Goal: Transaction & Acquisition: Purchase product/service

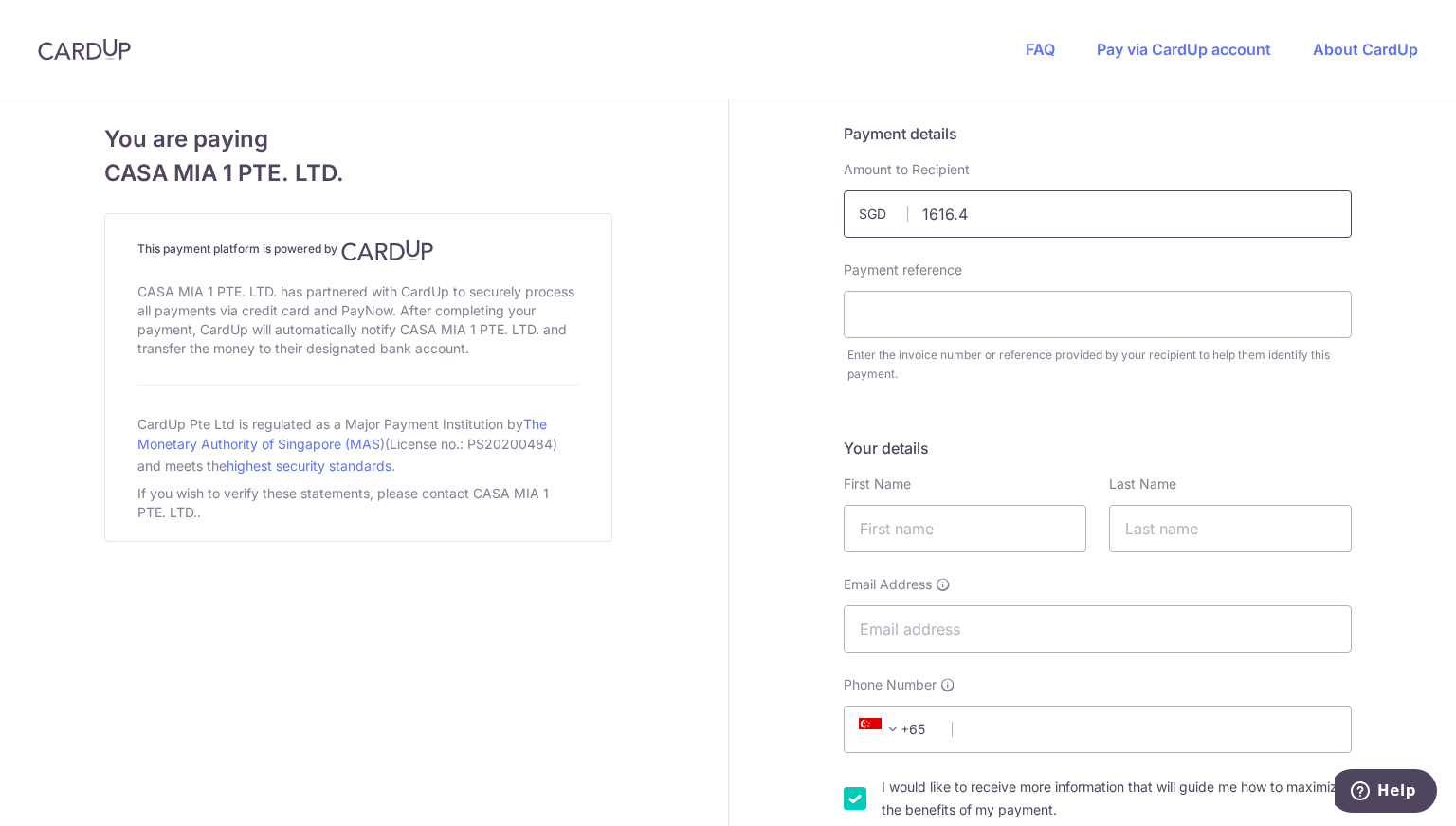
type input "1616.43"
click at [924, 310] on input "text" at bounding box center [1098, 314] width 508 height 48
type input "Rent"
click at [887, 522] on input "text" at bounding box center [965, 528] width 243 height 48
type input "[PERSON_NAME]"
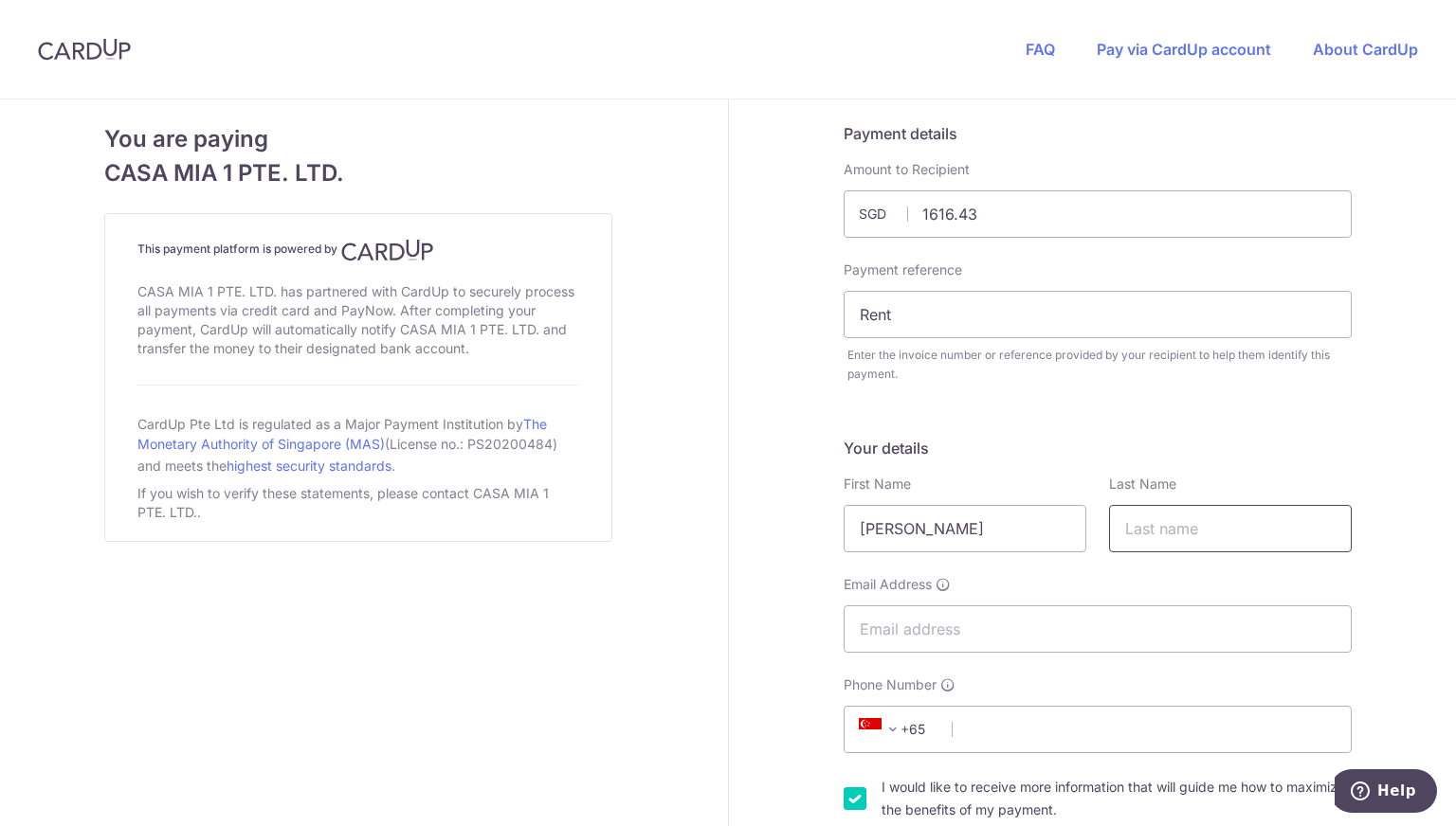
click at [1247, 547] on input "text" at bounding box center [1231, 528] width 243 height 48
type input "F"
type input "[PERSON_NAME]"
click at [952, 631] on input "Email Address" at bounding box center [1098, 629] width 508 height 48
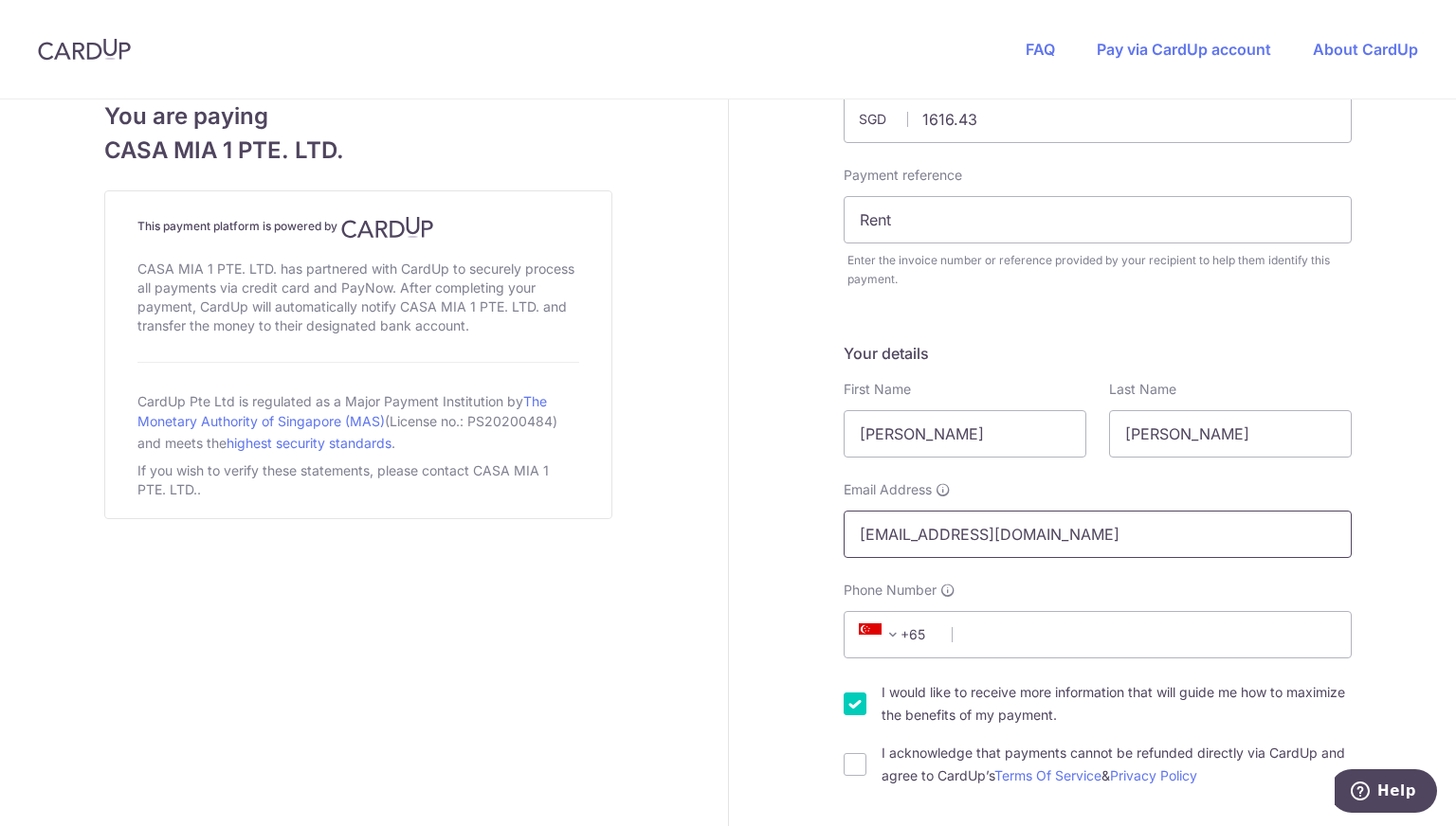
scroll to position [101, 0]
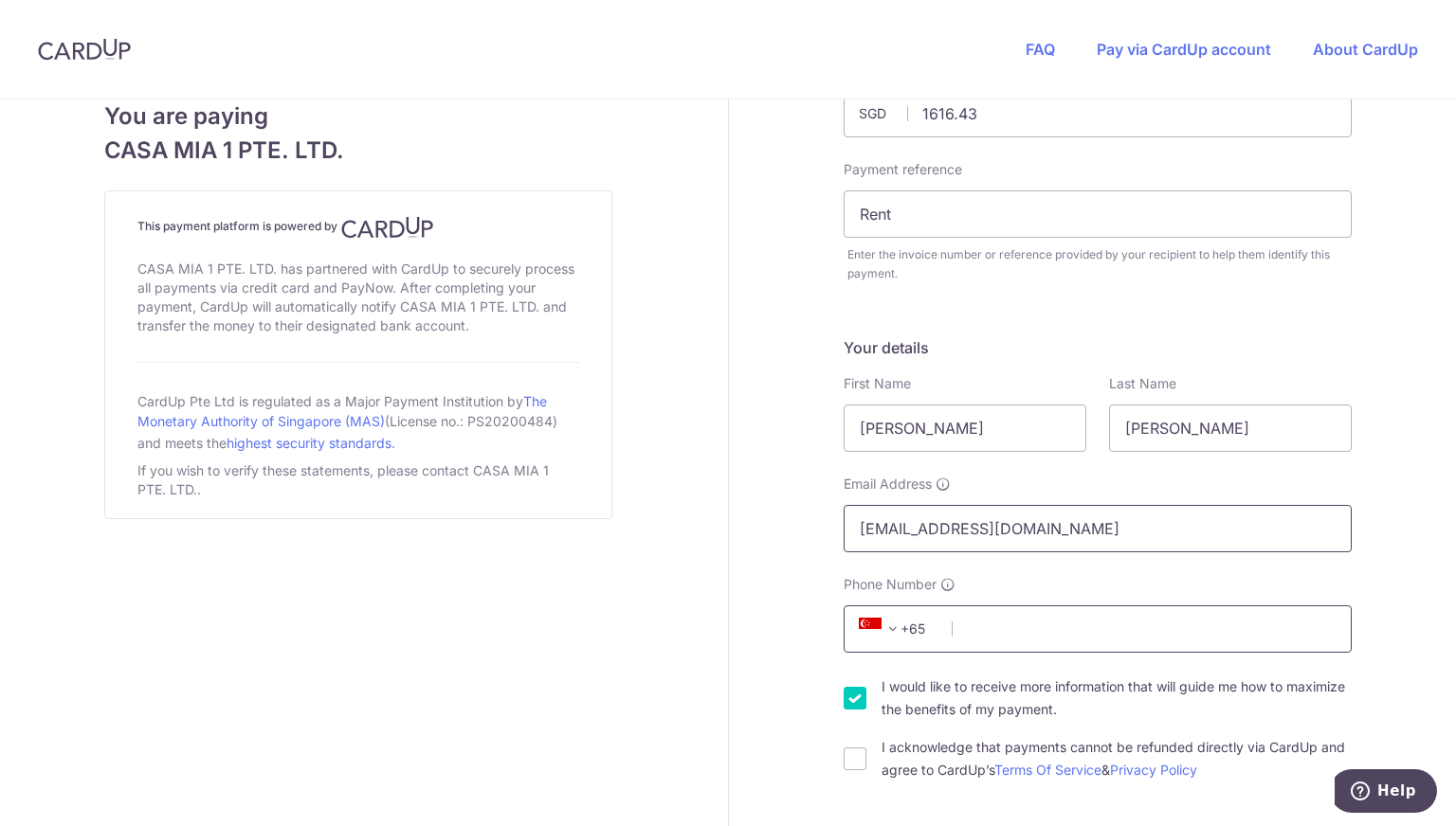
type input "[EMAIL_ADDRESS][DOMAIN_NAME]"
click at [1019, 623] on input "Phone Number" at bounding box center [1098, 629] width 508 height 48
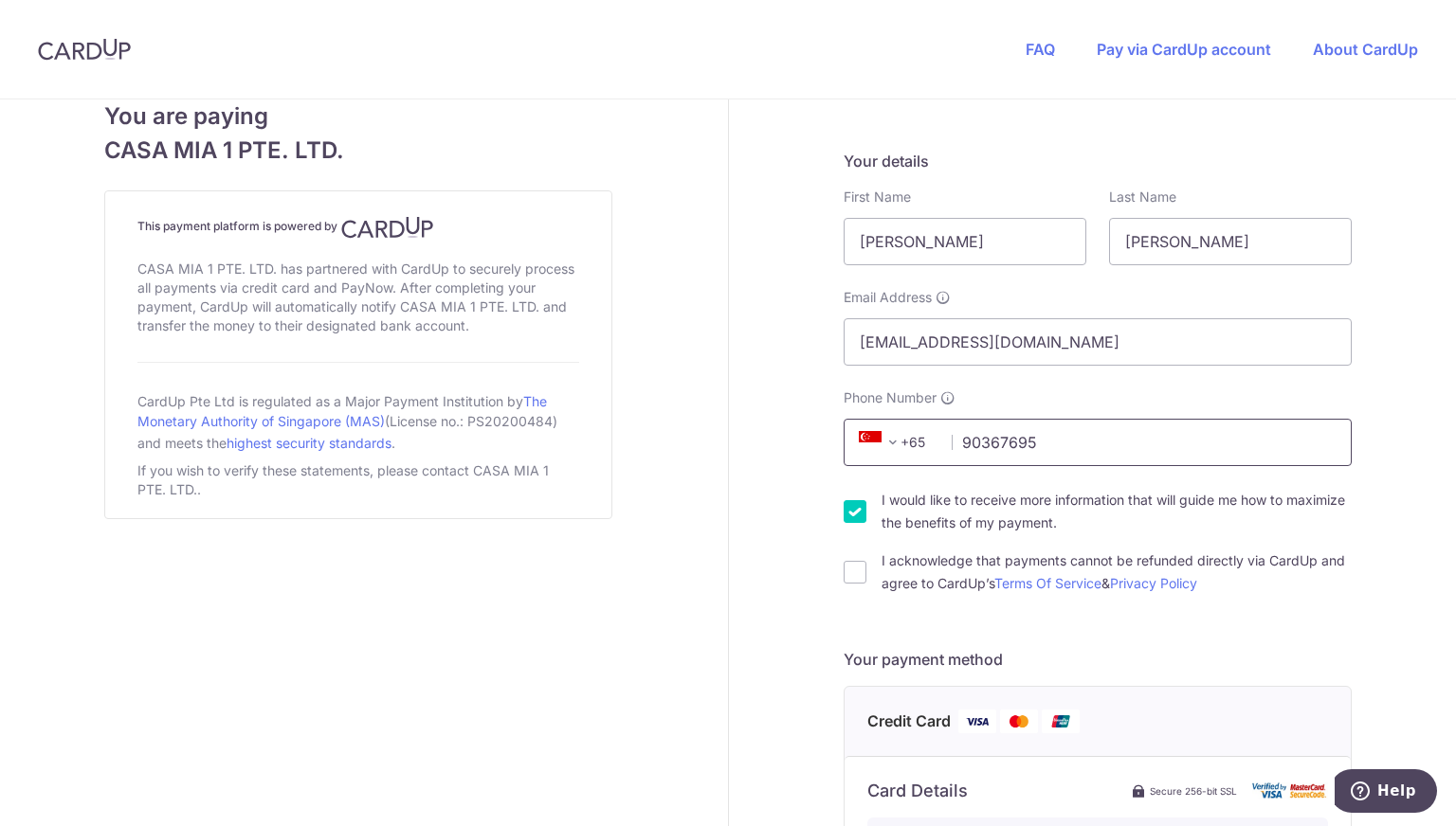
scroll to position [302, 0]
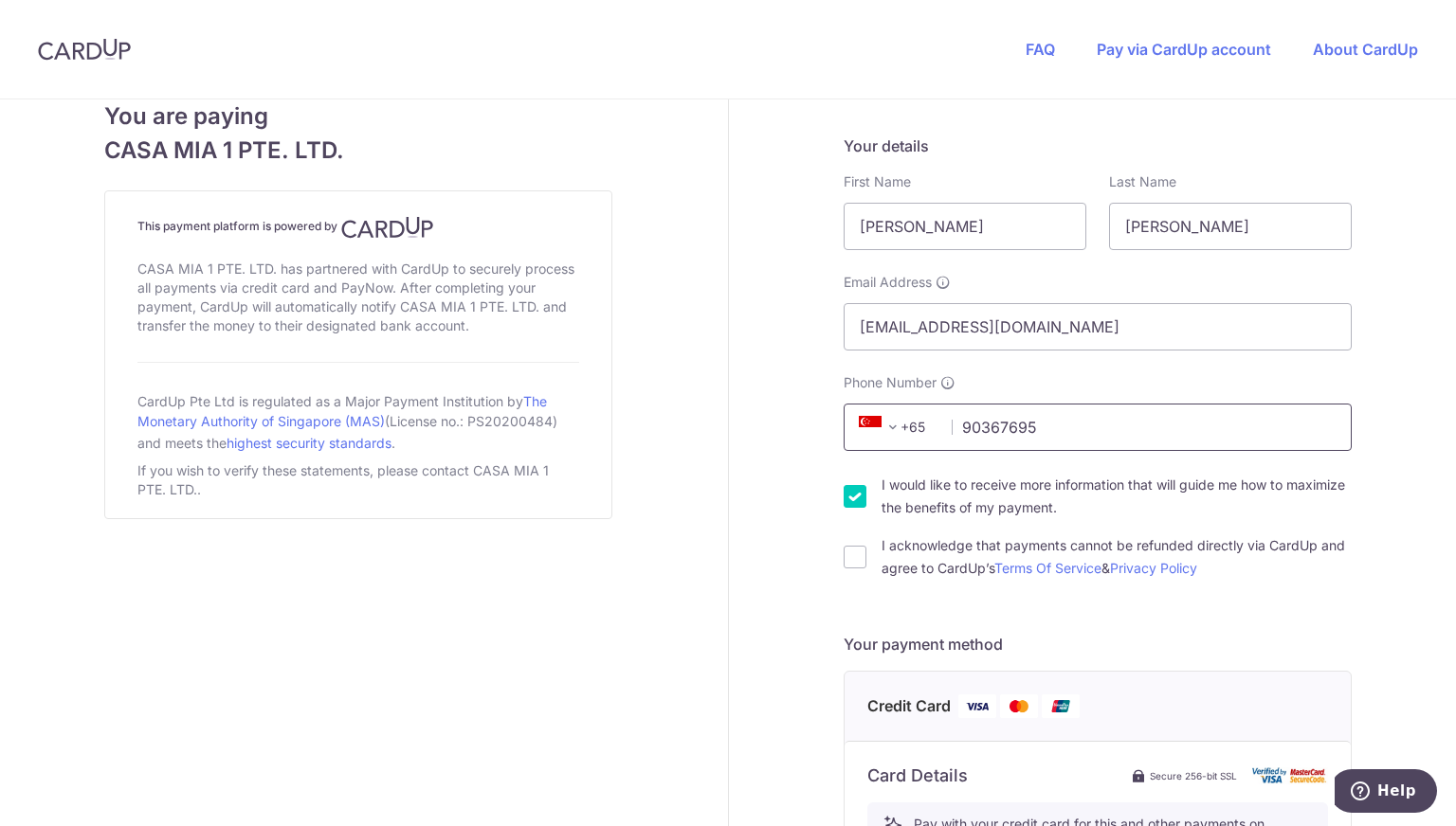
type input "90367695"
click at [860, 550] on div "I acknowledge that payments cannot be refunded directly via CardUp and agree to…" at bounding box center [1098, 556] width 508 height 46
click at [854, 551] on input "I acknowledge that payments cannot be refunded directly via CardUp and agree to…" at bounding box center [855, 556] width 22 height 22
checkbox input "true"
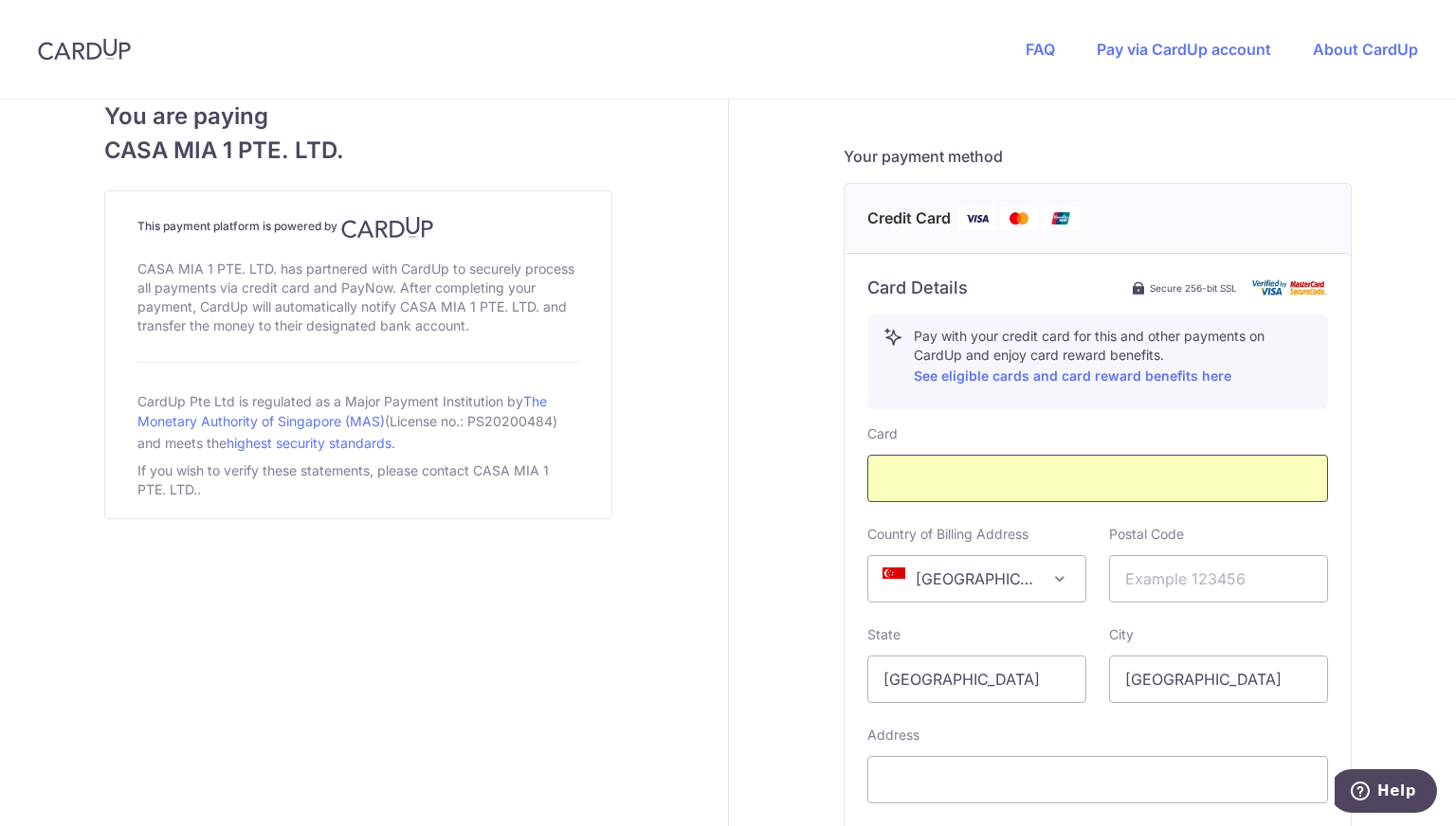
scroll to position [800, 0]
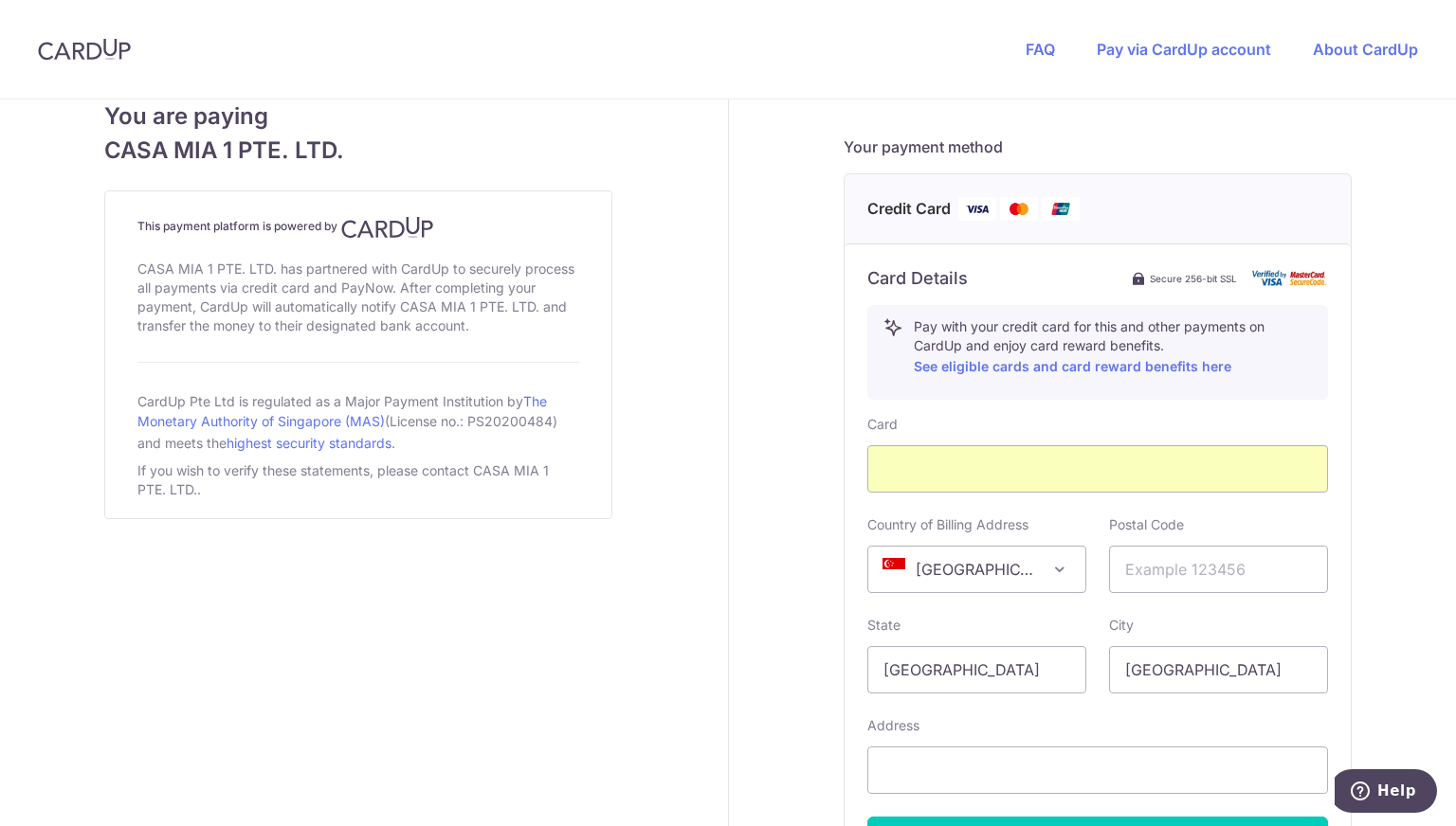
click at [1049, 576] on span at bounding box center [1059, 569] width 22 height 22
select select "IN"
drag, startPoint x: 1082, startPoint y: 691, endPoint x: 931, endPoint y: 693, distance: 151.0
click at [931, 693] on div "Card Country of Billing Address [GEOGRAPHIC_DATA] [GEOGRAPHIC_DATA] [GEOGRAPHIC…" at bounding box center [1097, 639] width 461 height 449
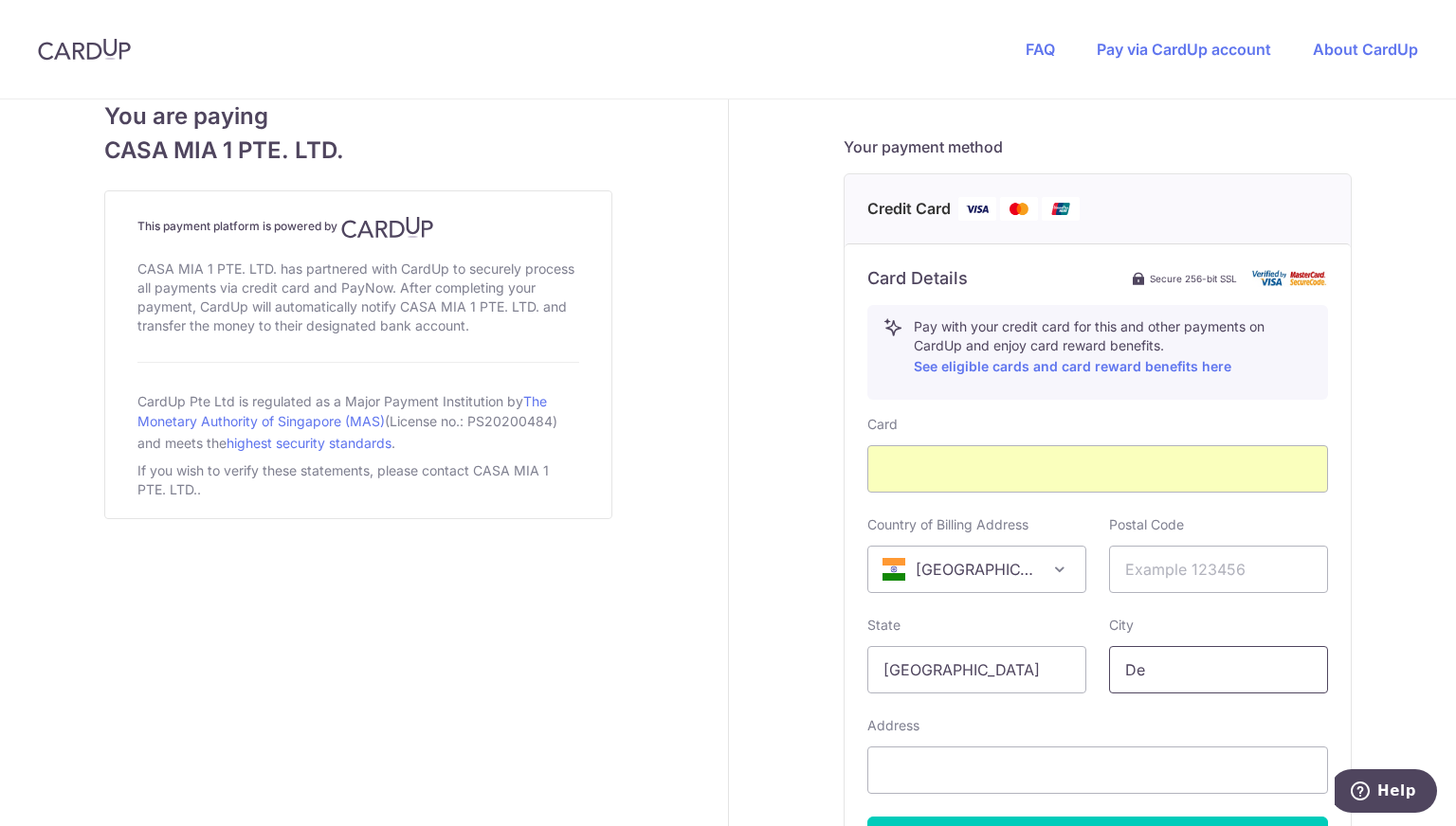
type input "[GEOGRAPHIC_DATA]"
click at [1164, 570] on input "text" at bounding box center [1219, 569] width 219 height 48
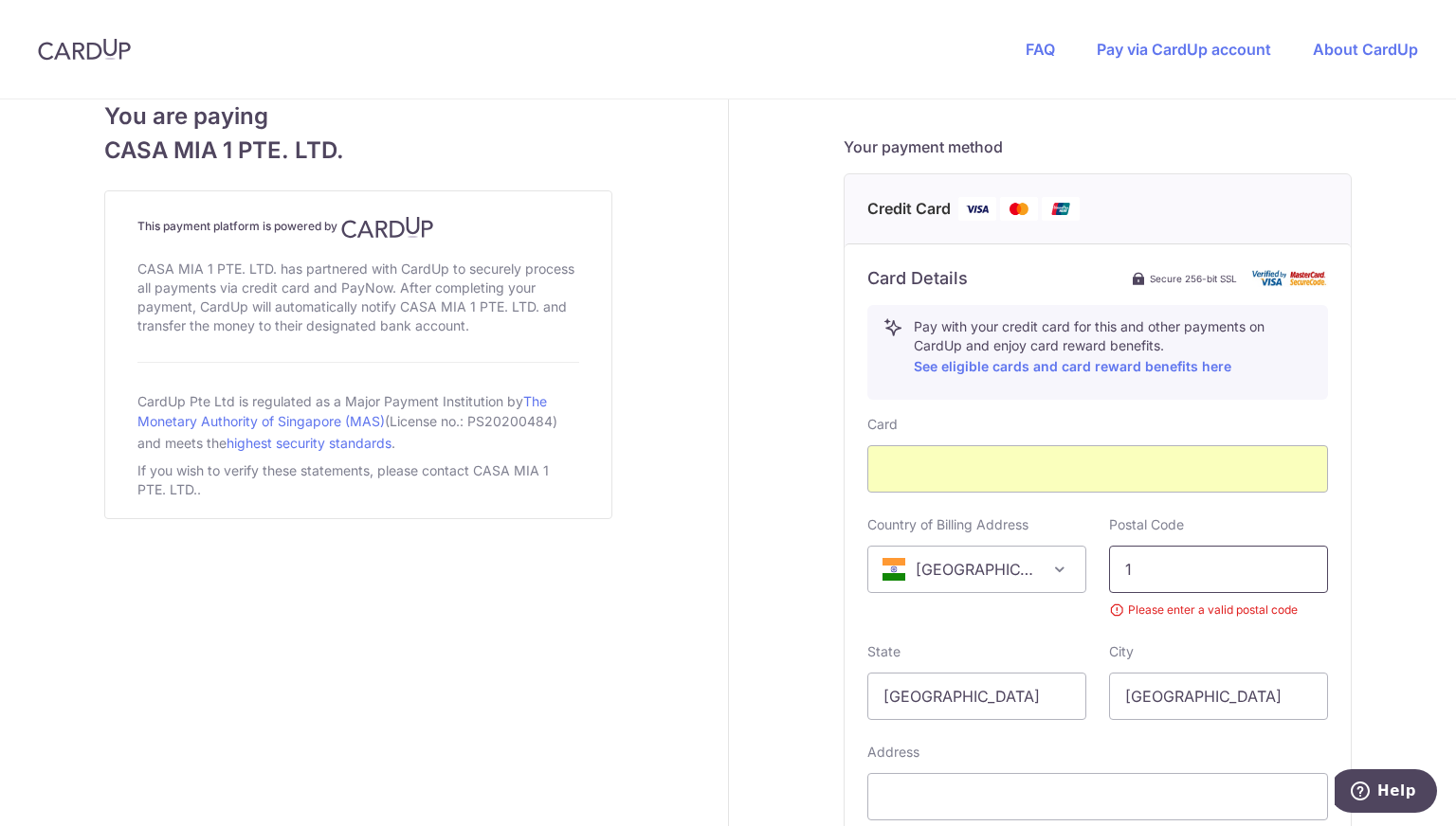
type input "110077"
select select "SG"
type input "[STREET_ADDRESS][PERSON_NAME]"
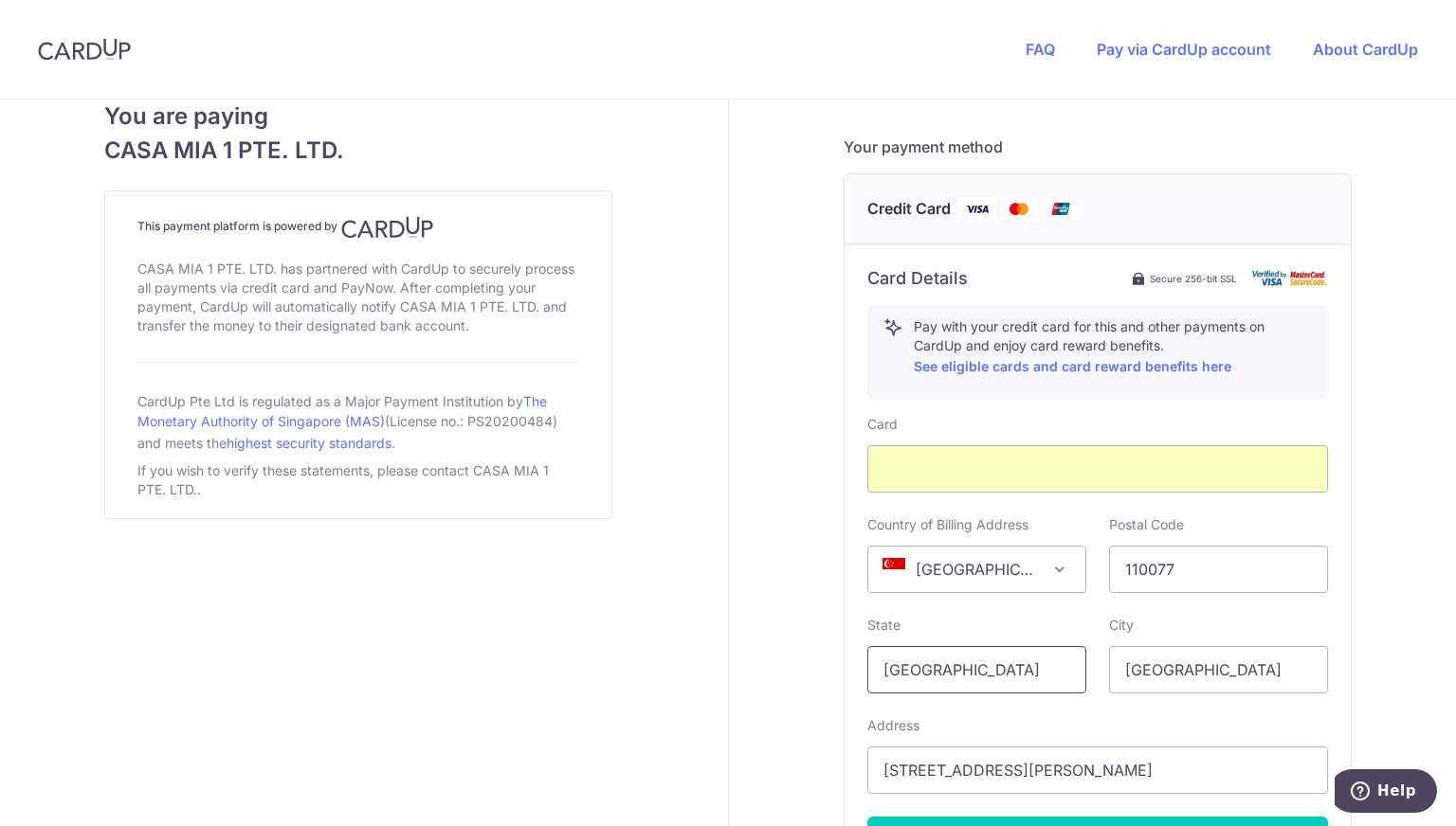
drag, startPoint x: 830, startPoint y: 669, endPoint x: 786, endPoint y: 670, distance: 44.0
click at [786, 670] on div "Payment details Amount to Recipient 1616.43 SGD Payment reference Rent Enter th…" at bounding box center [1099, 175] width 739 height 1749
type input "[GEOGRAPHIC_DATA]"
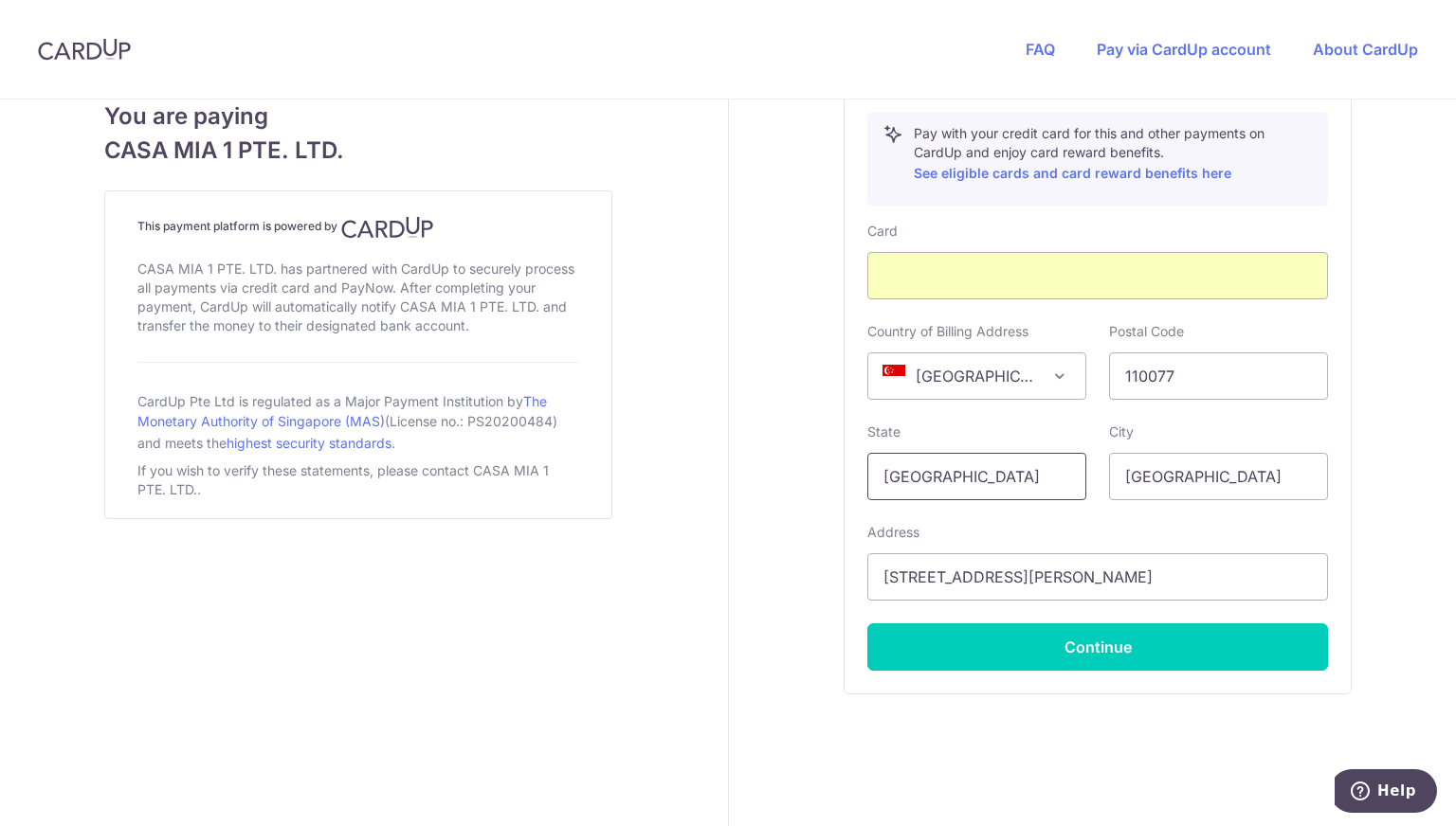
scroll to position [1001, 0]
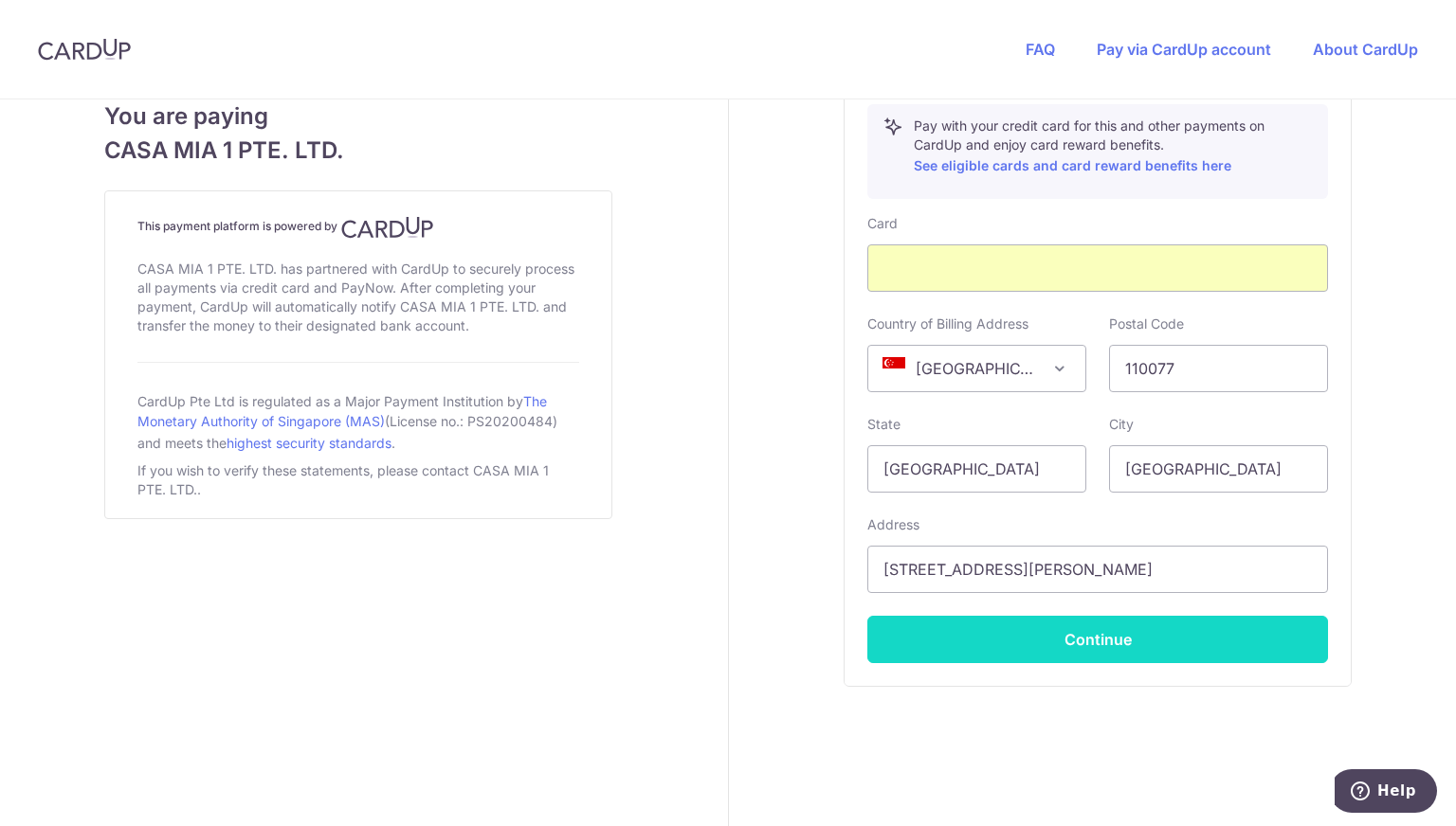
click at [1107, 640] on button "Continue" at bounding box center [1097, 639] width 461 height 48
type input "**** 9695"
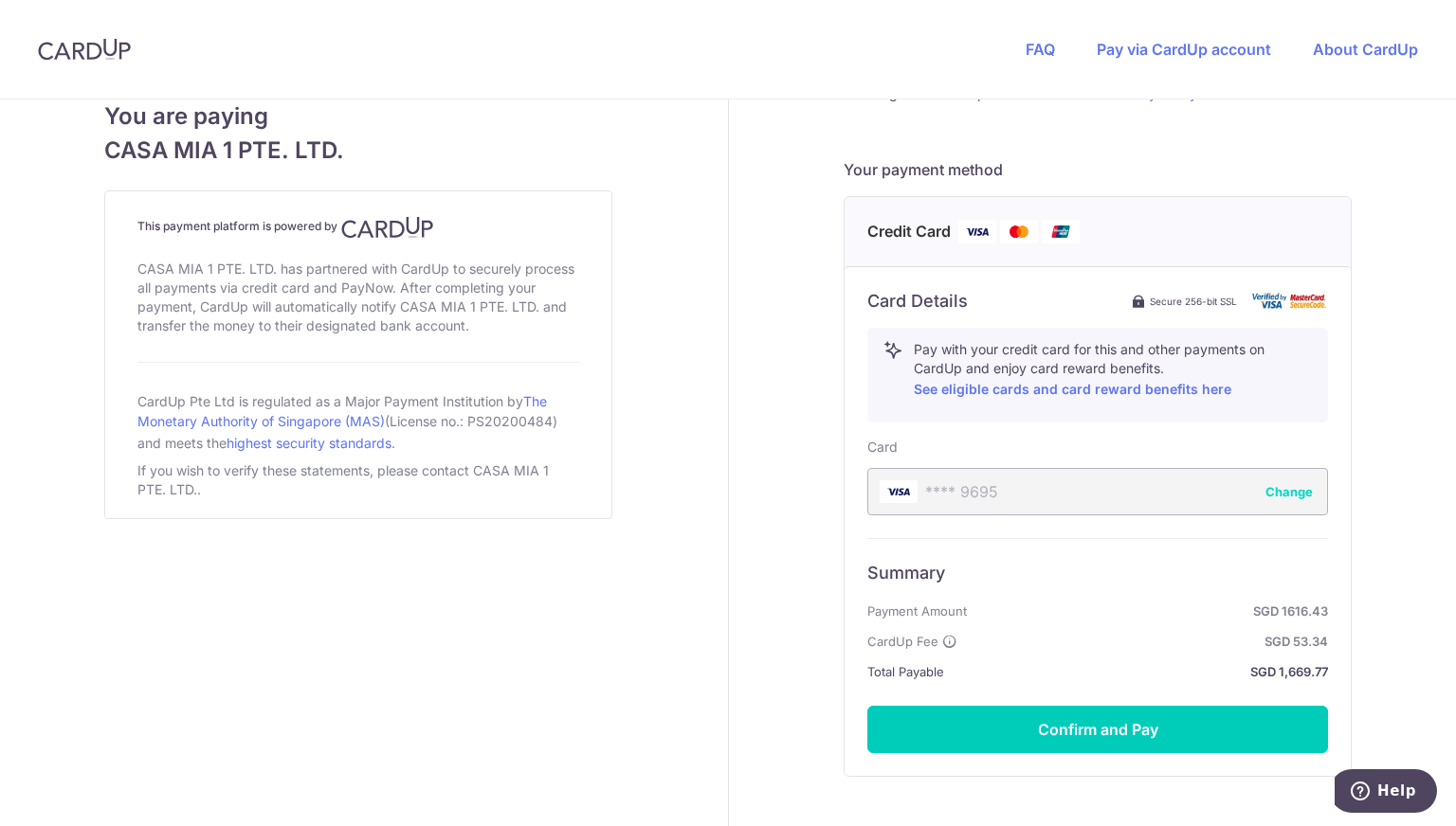
scroll to position [778, 0]
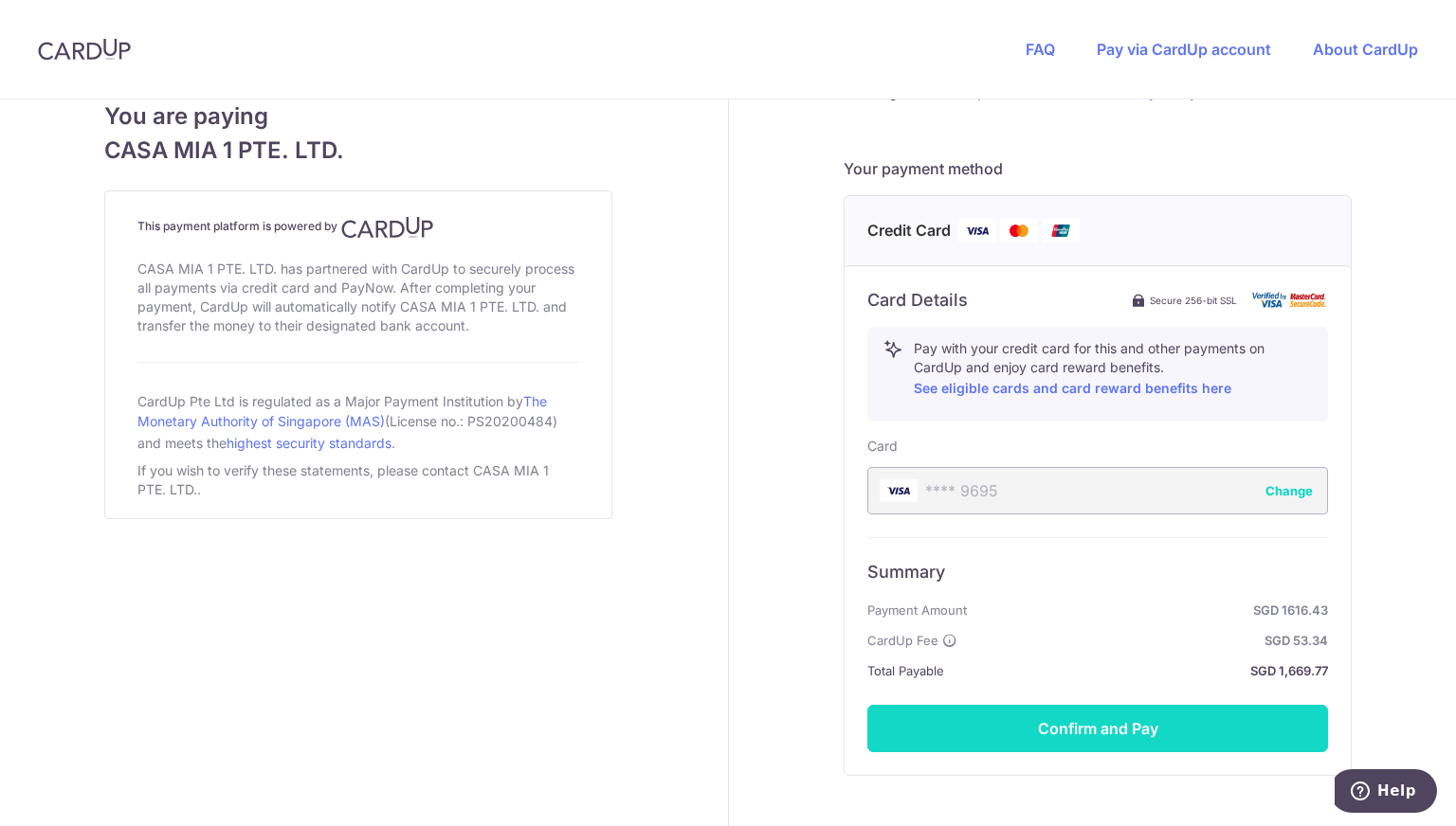
click at [1042, 728] on button "Confirm and Pay" at bounding box center [1097, 728] width 461 height 48
